Goal: Task Accomplishment & Management: Manage account settings

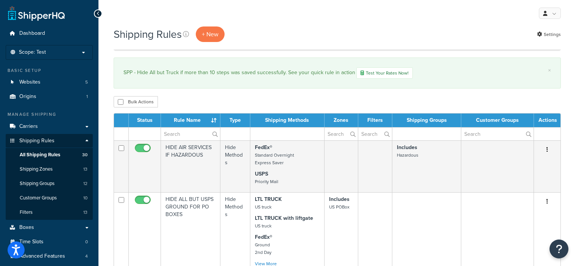
select select "50"
click at [82, 56] on li "Scope: Test Live Development Integration" at bounding box center [49, 52] width 87 height 15
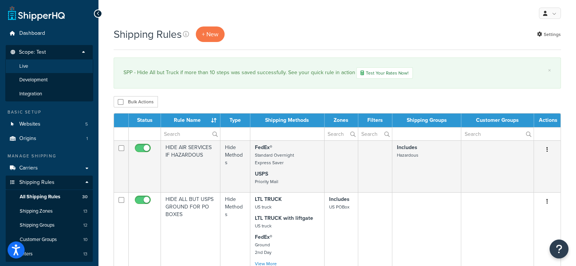
click at [50, 66] on li "Live" at bounding box center [49, 66] width 88 height 14
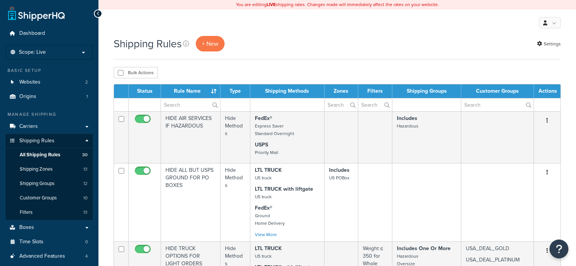
select select "50"
click at [49, 196] on span "Customer Groups" at bounding box center [38, 198] width 37 height 6
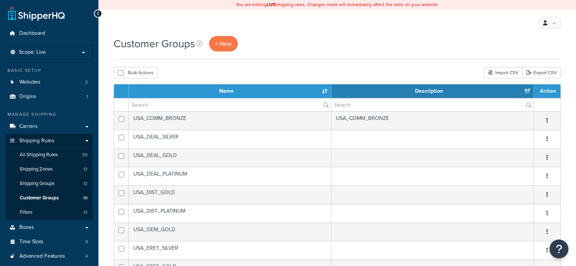
select select "15"
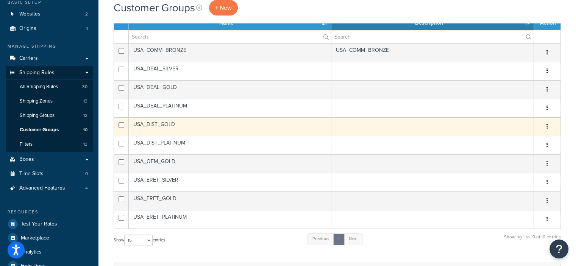
scroll to position [70, 0]
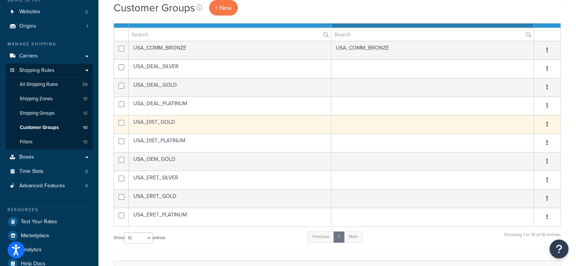
click at [545, 123] on button "button" at bounding box center [546, 124] width 11 height 12
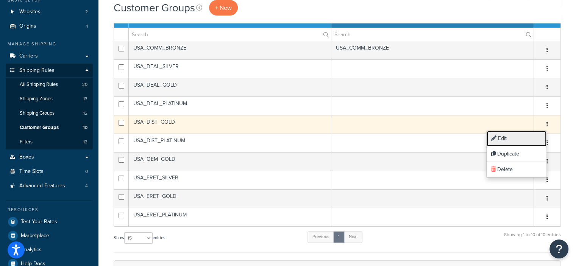
click at [509, 138] on link "Edit" at bounding box center [516, 139] width 60 height 16
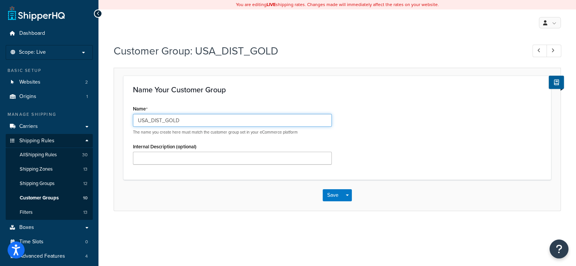
click at [148, 120] on input "USA_DIST_GOLD" at bounding box center [232, 120] width 199 height 13
type input "ALL_DIST_GOLD"
click at [330, 193] on button "Save" at bounding box center [332, 195] width 20 height 12
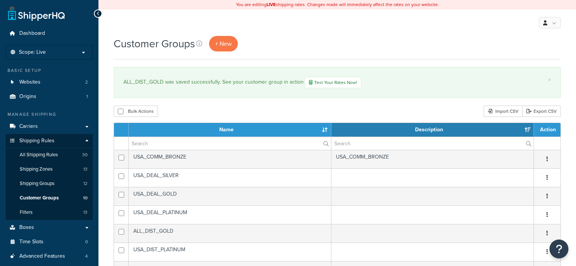
select select "15"
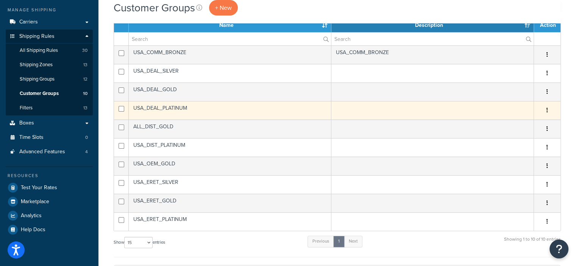
scroll to position [110, 0]
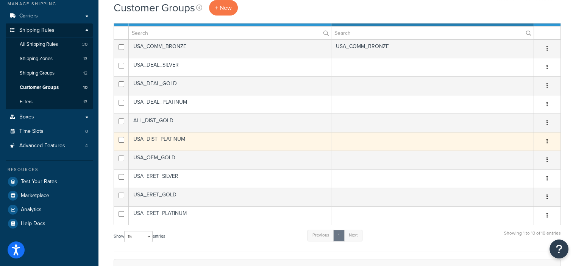
click at [548, 140] on button "button" at bounding box center [546, 141] width 11 height 12
click at [502, 153] on link "Edit" at bounding box center [516, 156] width 60 height 16
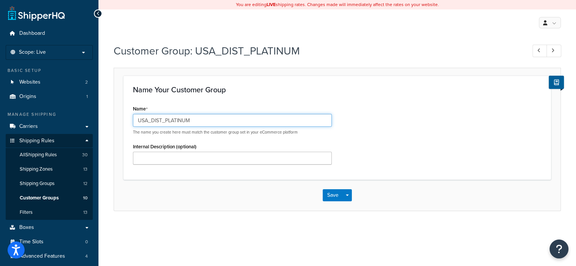
click at [146, 120] on input "USA_DIST_PLATINUM" at bounding box center [232, 120] width 199 height 13
type input "ALL_DIST_PLATINUM"
click at [334, 193] on button "Save" at bounding box center [332, 195] width 20 height 12
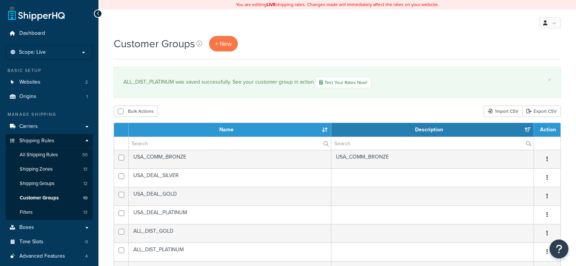
select select "15"
click at [49, 81] on link "Websites 2" at bounding box center [49, 82] width 87 height 14
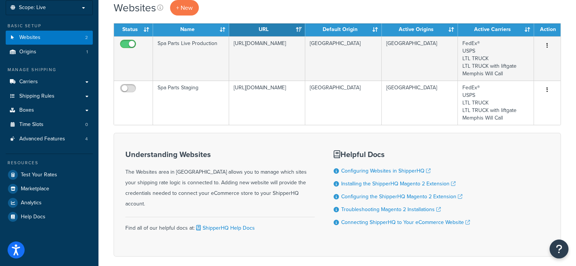
scroll to position [45, 0]
click at [28, 95] on span "Shipping Rules" at bounding box center [36, 96] width 35 height 6
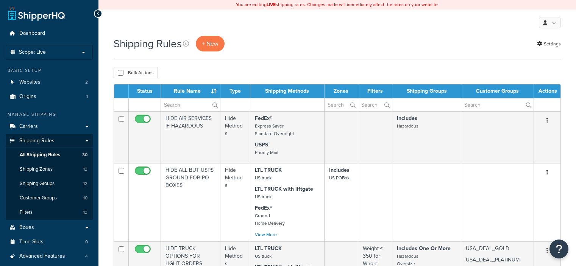
select select "50"
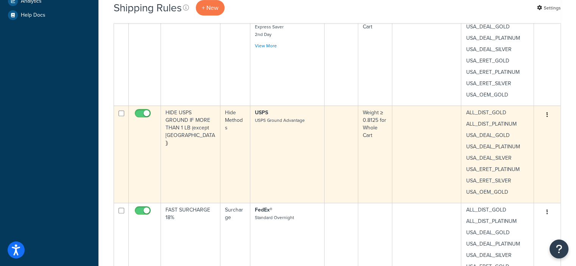
scroll to position [319, 0]
click at [546, 117] on button "button" at bounding box center [546, 115] width 11 height 12
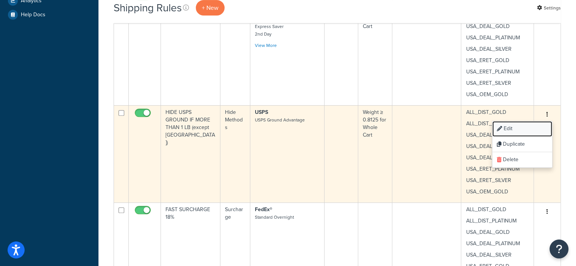
click at [510, 128] on link "Edit" at bounding box center [522, 129] width 60 height 16
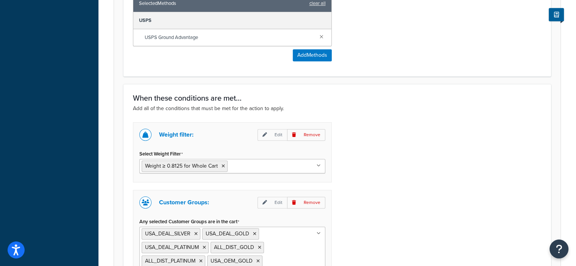
scroll to position [478, 0]
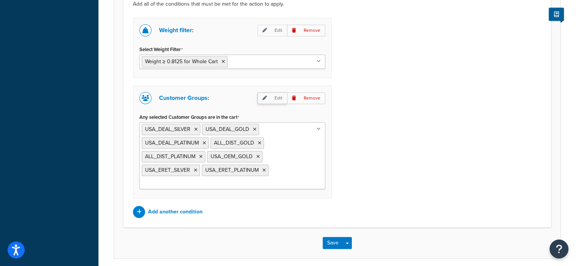
click at [279, 96] on p "Edit" at bounding box center [272, 98] width 30 height 12
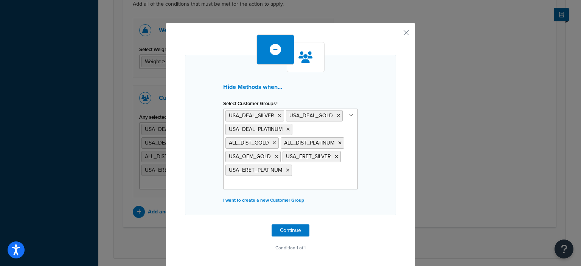
click at [306, 182] on ul "USA_DEAL_SILVER [GEOGRAPHIC_DATA] [GEOGRAPHIC_DATA] ALL_DIST_GOLD ALL_DIST_PLAT…" at bounding box center [290, 149] width 135 height 81
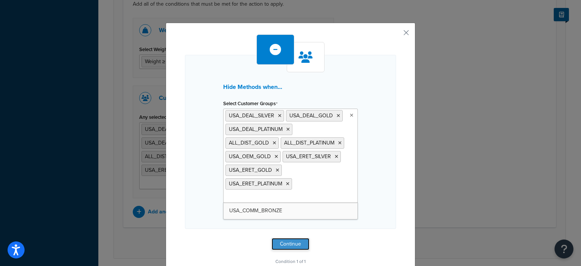
click at [293, 243] on button "Continue" at bounding box center [291, 244] width 38 height 12
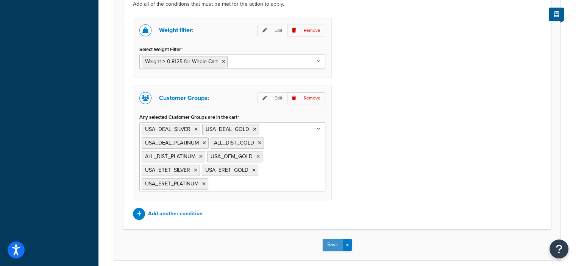
click at [325, 243] on button "Save" at bounding box center [332, 245] width 20 height 12
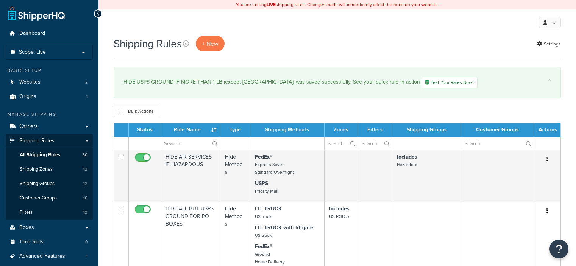
select select "50"
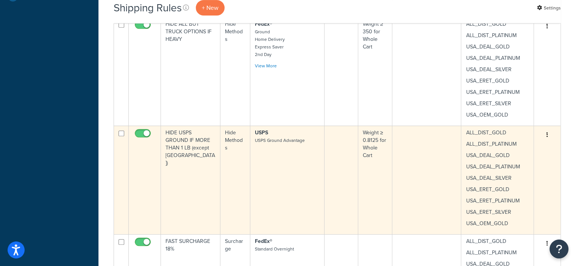
scroll to position [338, 0]
click at [548, 132] on button "button" at bounding box center [546, 134] width 11 height 12
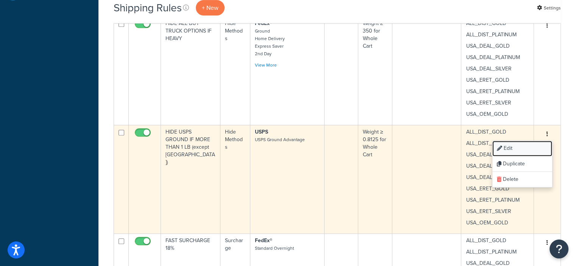
click at [515, 148] on link "Edit" at bounding box center [522, 149] width 60 height 16
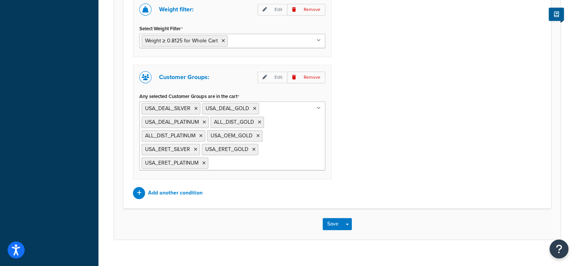
scroll to position [499, 0]
click at [252, 148] on icon at bounding box center [253, 149] width 3 height 5
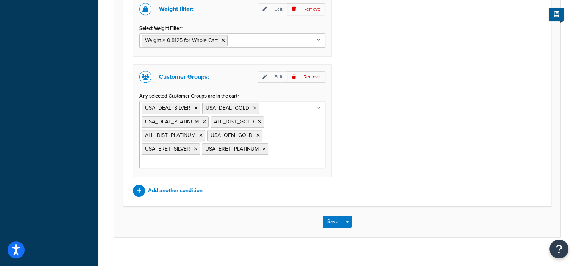
click at [388, 163] on div "Weight filter: Edit Remove Select Weight Filter Weight ≥ 0.8125 for Whole Cart …" at bounding box center [337, 97] width 420 height 200
click at [334, 218] on button "Save" at bounding box center [332, 222] width 20 height 12
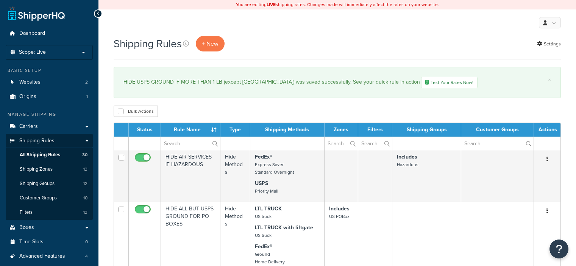
select select "50"
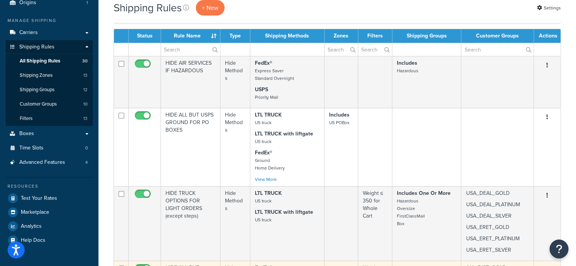
scroll to position [94, 0]
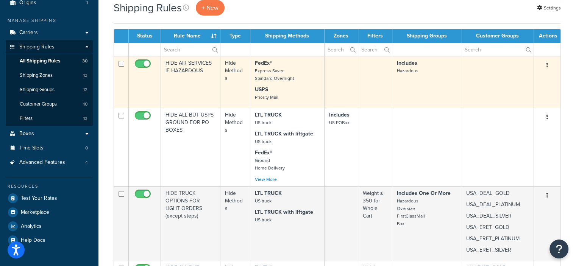
click at [546, 61] on button "button" at bounding box center [546, 65] width 11 height 12
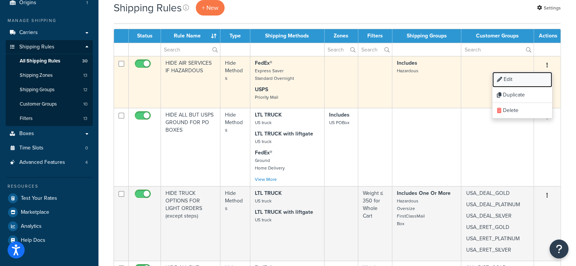
click at [507, 79] on link "Edit" at bounding box center [522, 80] width 60 height 16
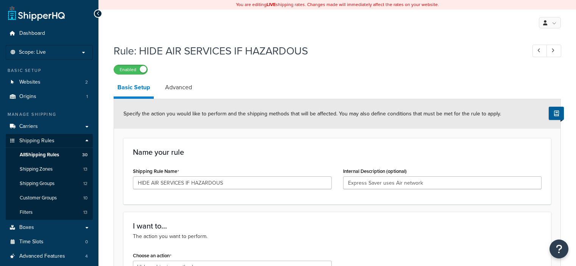
select select "HIDE"
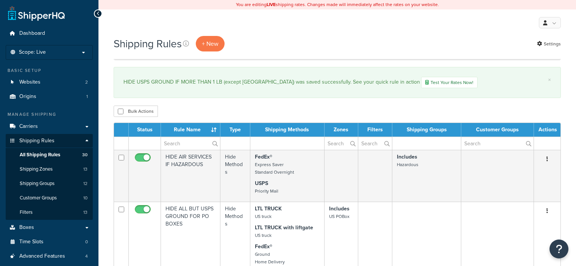
select select "50"
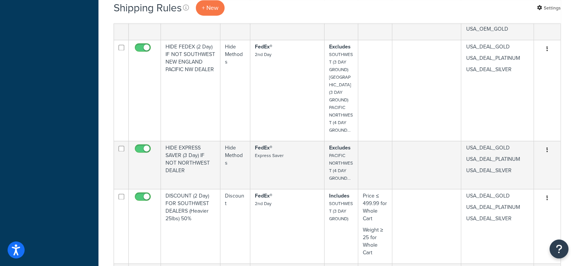
scroll to position [1092, 0]
drag, startPoint x: 120, startPoint y: 165, endPoint x: 99, endPoint y: 120, distance: 48.9
click at [99, 120] on div "Shipping Rules + New Settings × HIDE USPS GROUND IF MORE THAN 1 LB (except USA_…" at bounding box center [336, 266] width 477 height 2645
drag, startPoint x: 121, startPoint y: 146, endPoint x: 75, endPoint y: 148, distance: 46.6
click at [75, 148] on div "Dashboard Scope: Live Development Integration Test Basic Setup Websites 2 Origi…" at bounding box center [288, 258] width 576 height 2700
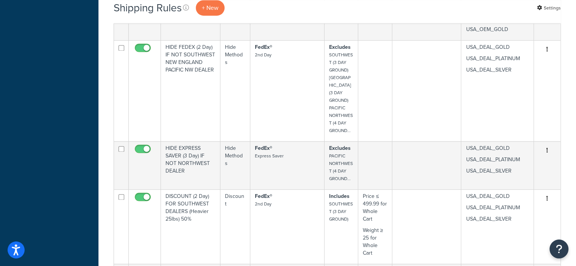
drag, startPoint x: 547, startPoint y: 149, endPoint x: 566, endPoint y: 147, distance: 19.0
click at [566, 147] on div "Shipping Rules + New Settings × HIDE USPS GROUND IF MORE THAN 1 LB (except USA_…" at bounding box center [336, 266] width 477 height 2645
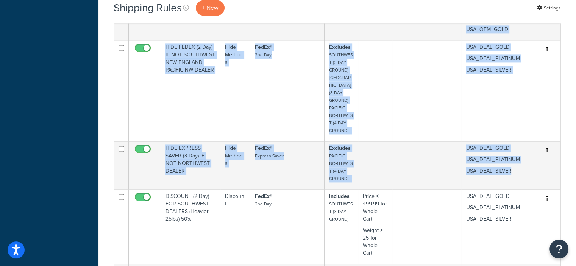
drag, startPoint x: 551, startPoint y: 163, endPoint x: 565, endPoint y: 141, distance: 26.0
click at [565, 141] on div "Shipping Rules + New Settings × HIDE USPS GROUND IF MORE THAN 1 LB (except USA_…" at bounding box center [336, 266] width 477 height 2645
click at [569, 152] on div "Shipping Rules + New Settings × HIDE USPS GROUND IF MORE THAN 1 LB (except USA_…" at bounding box center [336, 266] width 477 height 2645
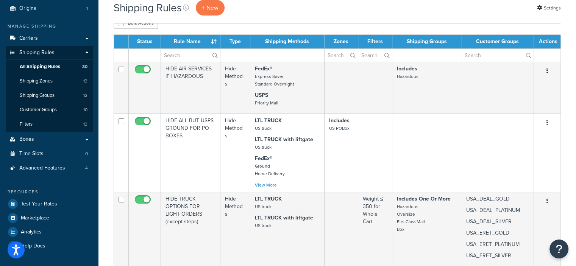
scroll to position [88, 0]
click at [86, 66] on span "30" at bounding box center [84, 67] width 5 height 6
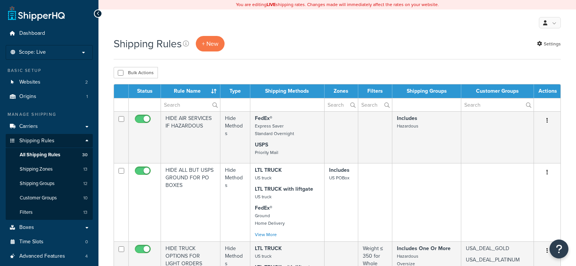
select select "50"
click at [145, 72] on button "Bulk Actions" at bounding box center [136, 72] width 44 height 11
checkbox input "true"
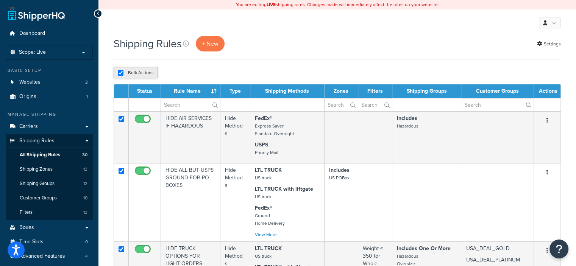
checkbox input "true"
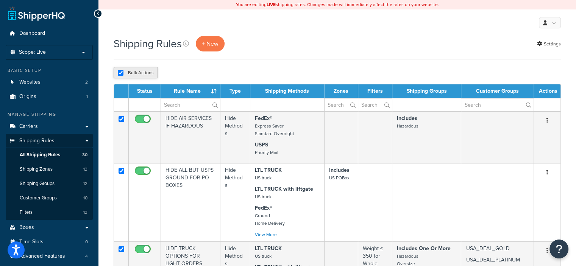
checkbox input "true"
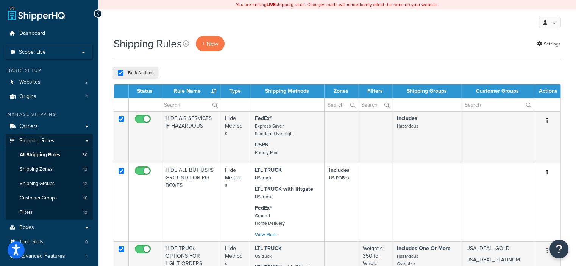
checkbox input "true"
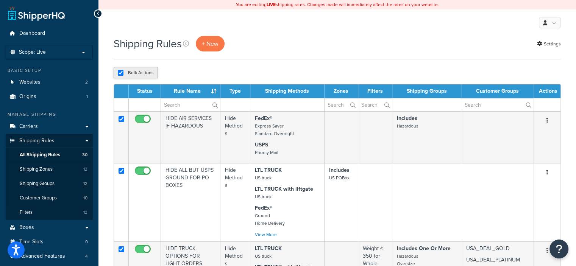
checkbox input "true"
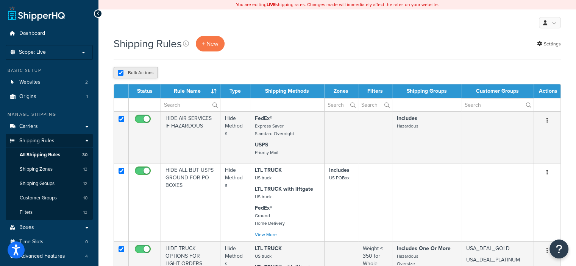
checkbox input "true"
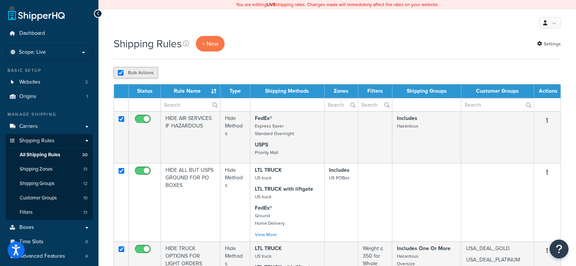
checkbox input "true"
click at [145, 72] on button "Bulk Actions" at bounding box center [136, 72] width 44 height 11
checkbox input "false"
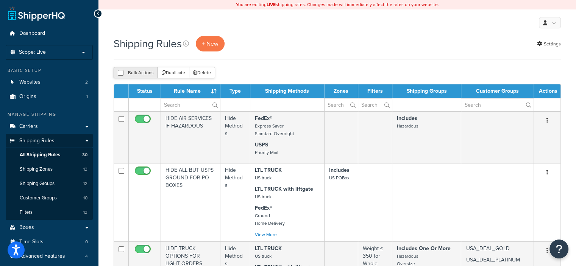
checkbox input "false"
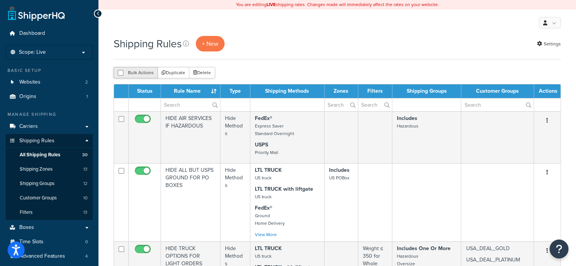
checkbox input "false"
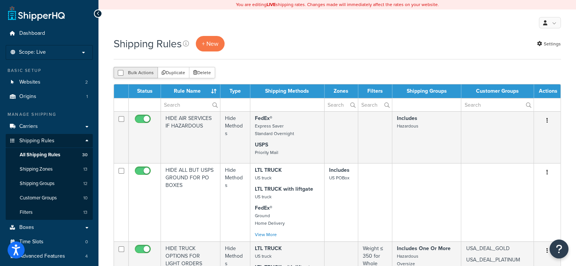
checkbox input "false"
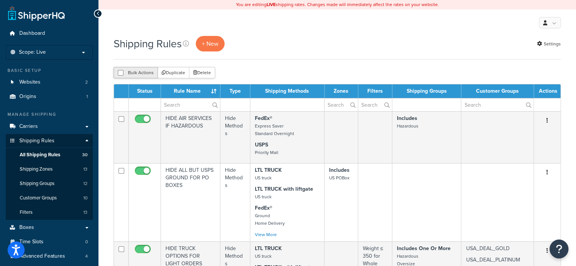
checkbox input "false"
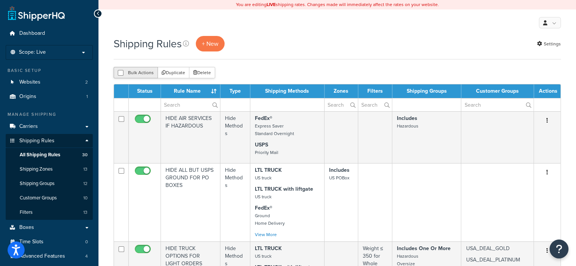
checkbox input "false"
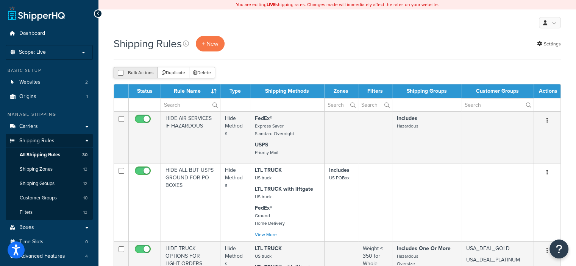
checkbox input "false"
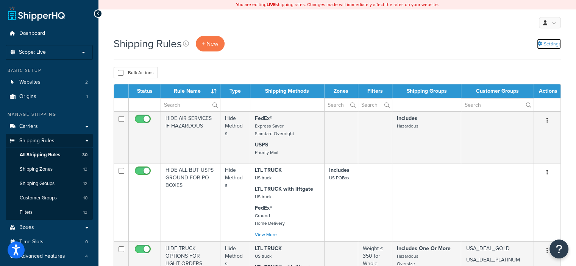
click at [550, 43] on link "Settings" at bounding box center [549, 44] width 24 height 11
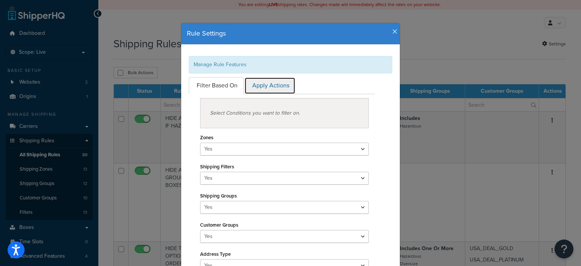
click at [267, 86] on link "Apply Actions" at bounding box center [269, 85] width 51 height 17
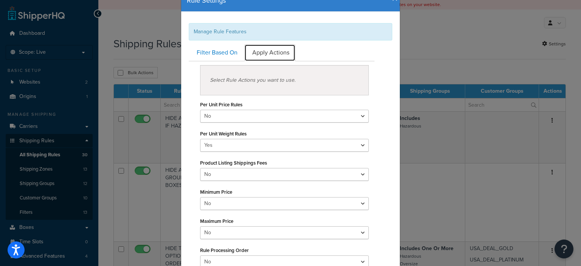
scroll to position [17, 0]
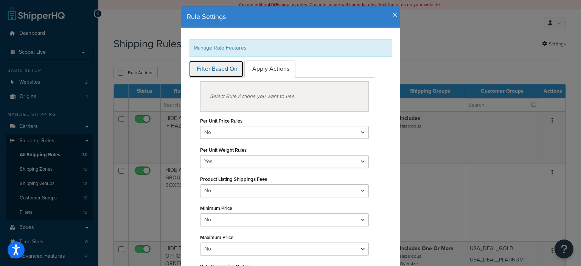
click at [204, 65] on link "Filter Based On" at bounding box center [216, 69] width 55 height 17
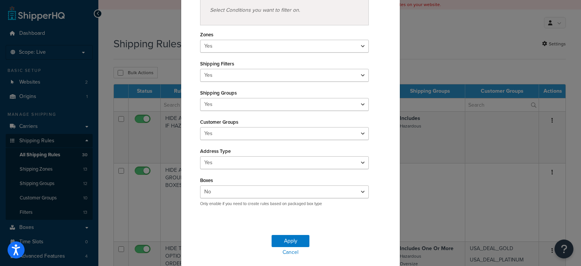
scroll to position [104, 0]
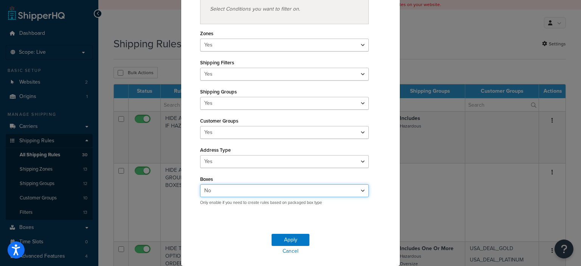
click at [361, 190] on select "Yes No" at bounding box center [284, 190] width 169 height 13
click at [381, 188] on div "Filter Based On Apply Actions Select Conditions you want to filter on. Zones Ye…" at bounding box center [290, 92] width 215 height 238
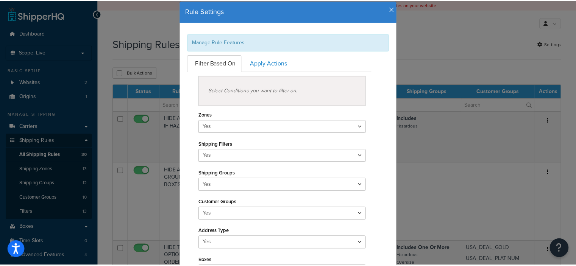
scroll to position [18, 0]
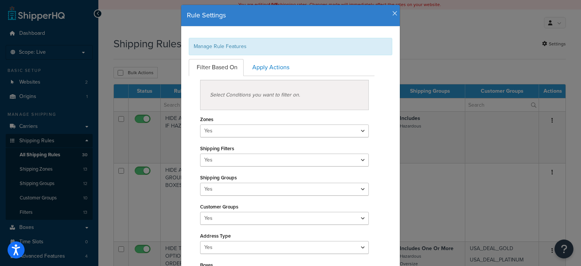
click at [392, 12] on icon "button" at bounding box center [394, 13] width 5 height 7
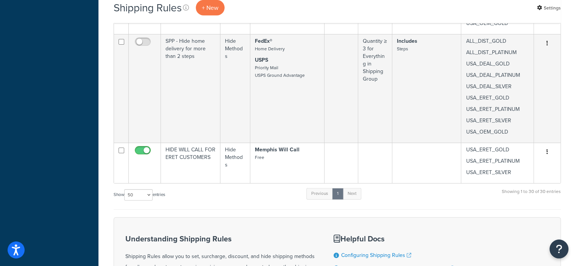
scroll to position [2263, 0]
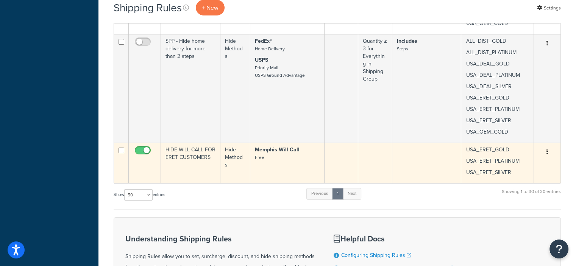
click at [547, 149] on icon "button" at bounding box center [547, 151] width 2 height 5
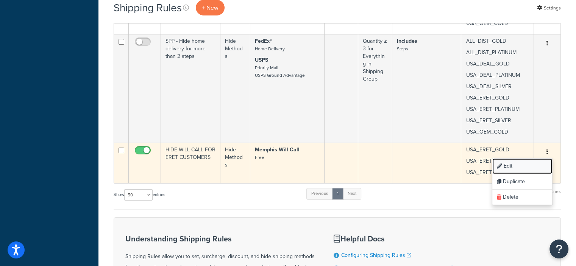
click at [507, 163] on link "Edit" at bounding box center [522, 167] width 60 height 16
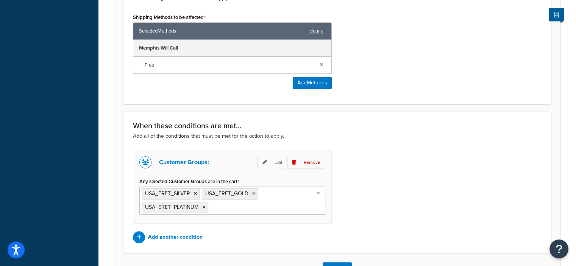
scroll to position [401, 0]
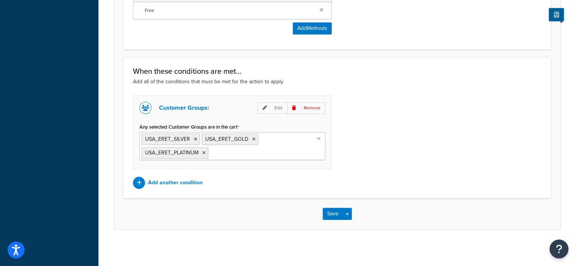
click at [302, 152] on ul "USA_ERET_SILVER USA_ERET_GOLD USA_ERET_PLATINUM" at bounding box center [232, 146] width 186 height 28
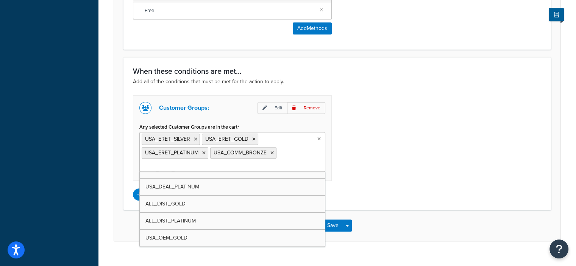
scroll to position [26, 0]
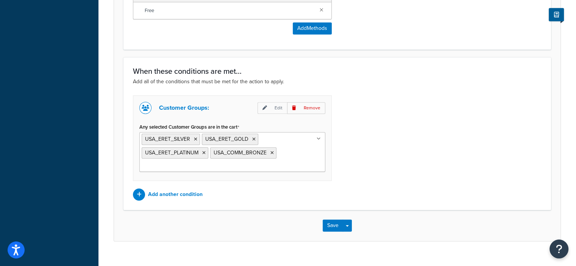
click at [375, 192] on div "Customer Groups: Edit Remove Any selected Customer Groups are in the cart USA_E…" at bounding box center [337, 147] width 420 height 105
click at [330, 229] on button "Save" at bounding box center [332, 225] width 20 height 12
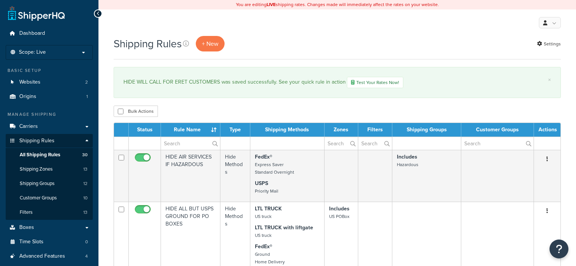
select select "50"
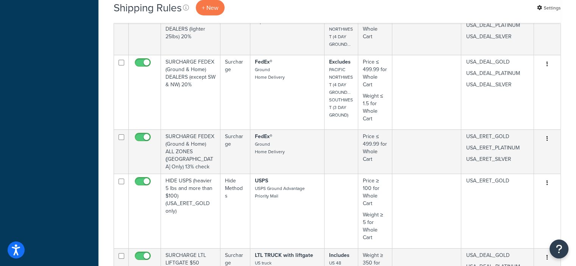
scroll to position [1901, 0]
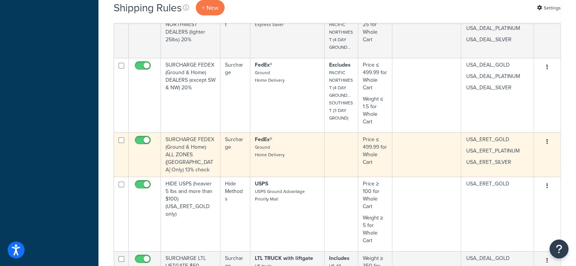
click at [545, 140] on button "button" at bounding box center [546, 142] width 11 height 12
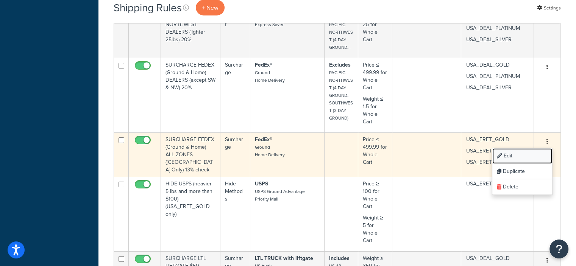
click at [509, 153] on link "Edit" at bounding box center [522, 156] width 60 height 16
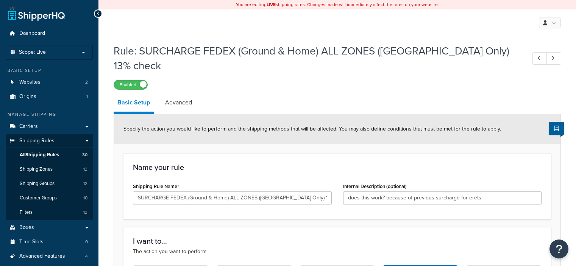
select select "PERCENTAGE"
select select "LOCATION"
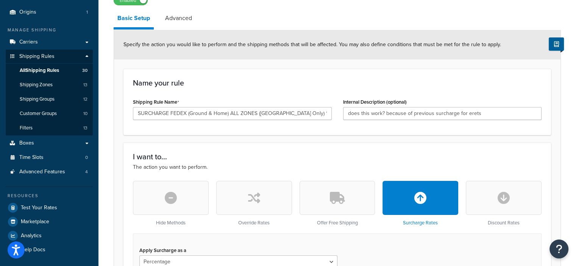
scroll to position [85, 0]
click at [327, 107] on input "SURCHARGE FEDEX (Ground & Home) ALL ZONES ([GEOGRAPHIC_DATA] Only) 13% check" at bounding box center [232, 113] width 199 height 13
click at [230, 107] on input "SURCHARGE FEDEX (Ground & Home) ALL ZONES ([GEOGRAPHIC_DATA] Only) 13%" at bounding box center [232, 113] width 199 height 13
click at [318, 107] on input "SURCHARGE FEDEX (Ground & Home) E-RETAILERS ALL ZONES (USA_ERET Only) 13%" at bounding box center [232, 113] width 199 height 13
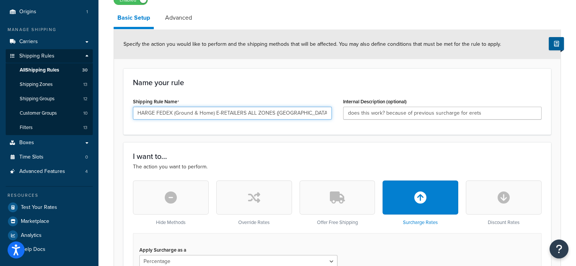
click at [317, 107] on input "SURCHARGE FEDEX (Ground & Home) E-RETAILERS ALL ZONES (USA_ERET Only) 13%" at bounding box center [232, 113] width 199 height 13
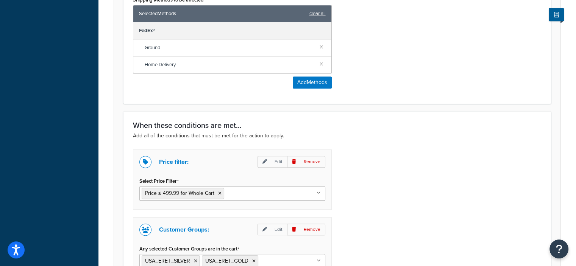
scroll to position [584, 0]
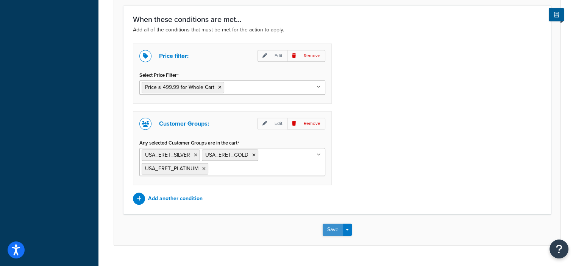
type input "SURCHARGE FEDEX (Ground & Home) E-RETAILERS ALL ZONES 13%"
click at [327, 224] on button "Save" at bounding box center [332, 230] width 20 height 12
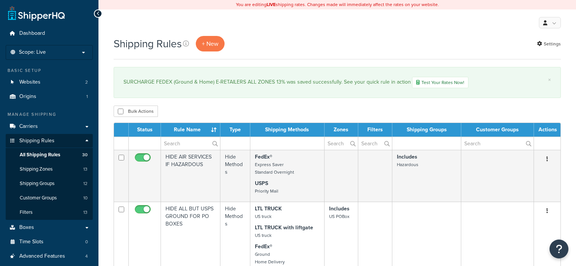
select select "50"
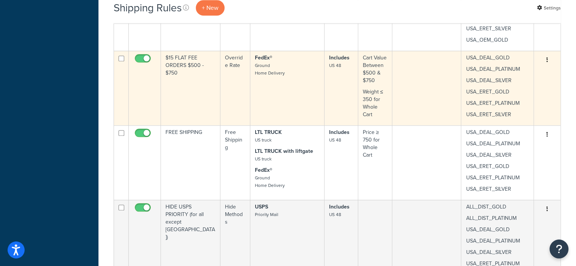
scroll to position [847, 0]
